Goal: Register for event/course

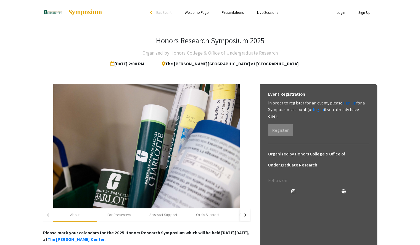
click at [345, 104] on link "sign up" at bounding box center [349, 103] width 14 height 6
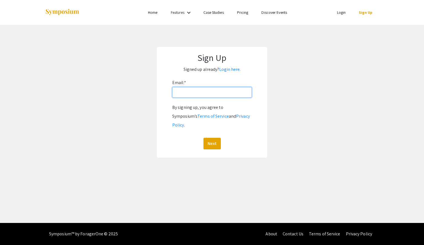
click at [223, 97] on input "Email: *" at bounding box center [212, 92] width 80 height 10
type input "[EMAIL_ADDRESS][DOMAIN_NAME]"
click at [212, 142] on div "Sign Up Signed up already? Login here. Email: * [EMAIL_ADDRESS][DOMAIN_NAME] By…" at bounding box center [212, 102] width 110 height 111
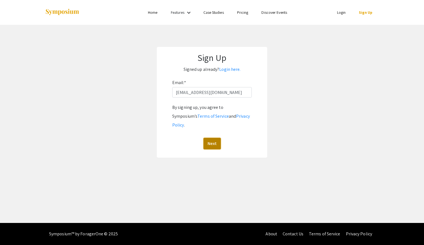
click at [211, 138] on button "Next" at bounding box center [212, 144] width 17 height 12
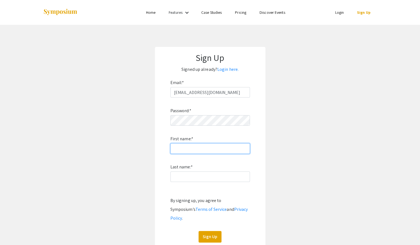
click at [199, 154] on input "First name: *" at bounding box center [210, 149] width 80 height 10
type input "[PERSON_NAME]"
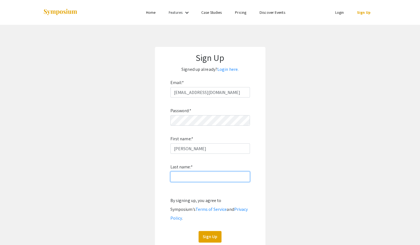
click at [199, 178] on input "Last name: *" at bounding box center [210, 177] width 80 height 10
type input "[PERSON_NAME]"
click at [215, 231] on button "Sign Up" at bounding box center [210, 237] width 23 height 12
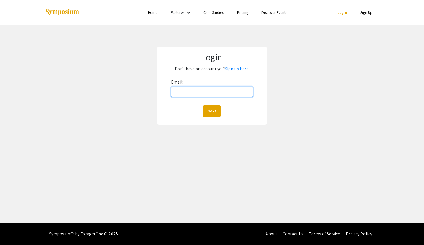
click at [220, 93] on input "Email:" at bounding box center [211, 92] width 81 height 10
type input "[EMAIL_ADDRESS][DOMAIN_NAME]"
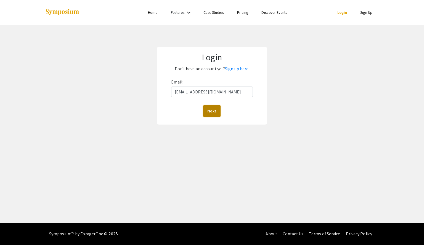
click at [213, 114] on button "Next" at bounding box center [211, 111] width 17 height 12
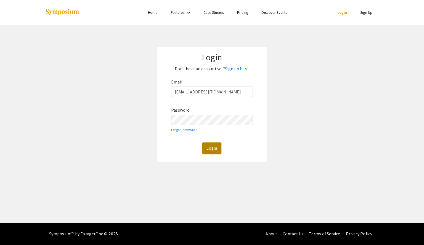
click at [220, 153] on button "Login" at bounding box center [211, 149] width 19 height 12
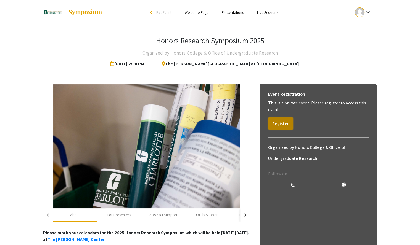
click at [278, 125] on button "Register" at bounding box center [280, 124] width 25 height 12
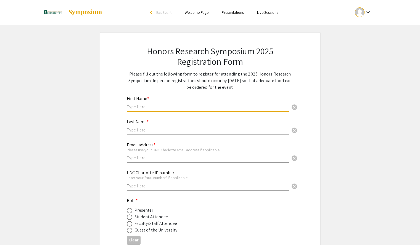
click at [222, 105] on input "text" at bounding box center [208, 107] width 162 height 6
type input "[PERSON_NAME]"
click at [208, 132] on input "text" at bounding box center [208, 130] width 162 height 6
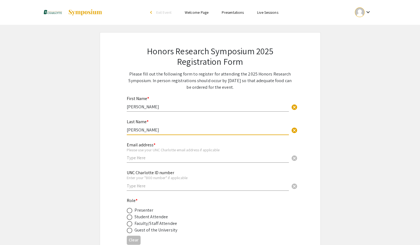
type input "[PERSON_NAME]"
click at [182, 158] on input "text" at bounding box center [208, 158] width 162 height 6
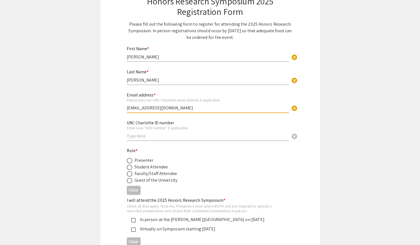
scroll to position [50, 0]
type input "[EMAIL_ADDRESS][DOMAIN_NAME]"
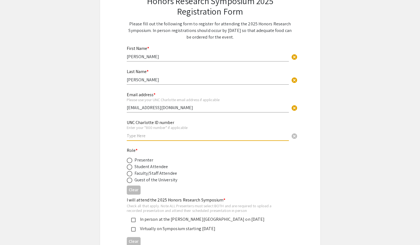
click at [183, 136] on input "text" at bounding box center [208, 136] width 162 height 6
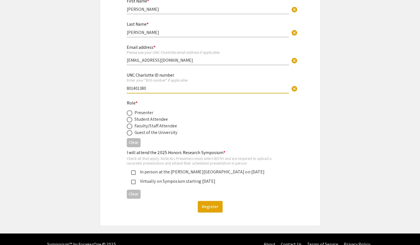
scroll to position [101, 0]
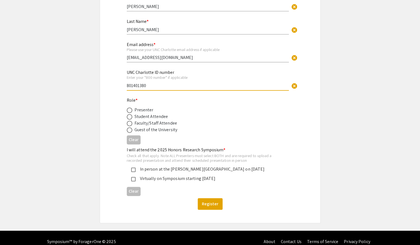
type input "801401380"
click at [131, 112] on span at bounding box center [130, 111] width 6 height 6
click at [131, 112] on input "radio" at bounding box center [130, 111] width 6 height 6
radio input "true"
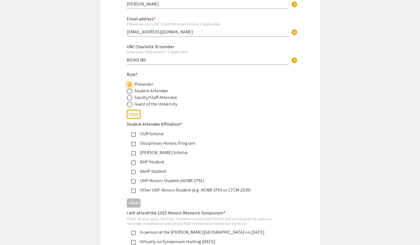
scroll to position [129, 0]
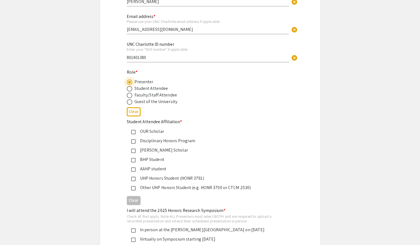
click at [161, 187] on div "Other UHP Honors Student (e.g. HONR 3700 or CTCM 2530)" at bounding box center [208, 188] width 145 height 7
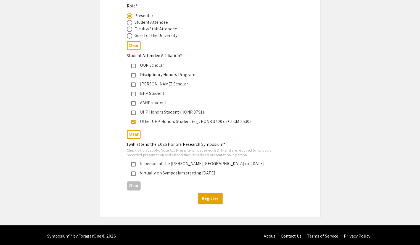
scroll to position [197, 0]
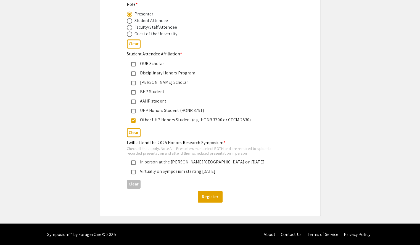
click at [172, 163] on div "In person at the [PERSON_NAME][GEOGRAPHIC_DATA] on [DATE]" at bounding box center [208, 162] width 145 height 7
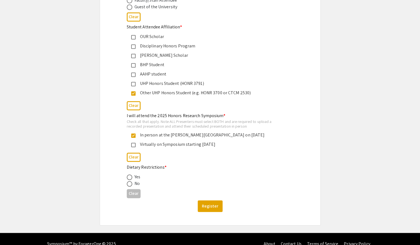
scroll to position [225, 0]
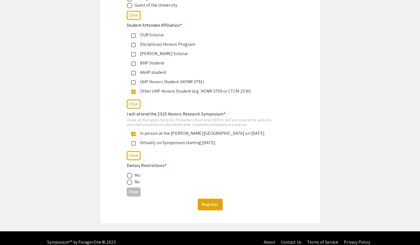
click at [130, 180] on span at bounding box center [130, 183] width 6 height 6
click at [130, 180] on input "radio" at bounding box center [130, 183] width 6 height 6
radio input "true"
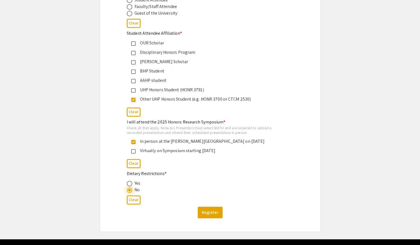
scroll to position [227, 0]
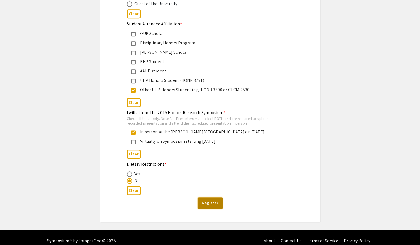
click at [210, 200] on button "Register" at bounding box center [210, 204] width 25 height 12
